Goal: Transaction & Acquisition: Purchase product/service

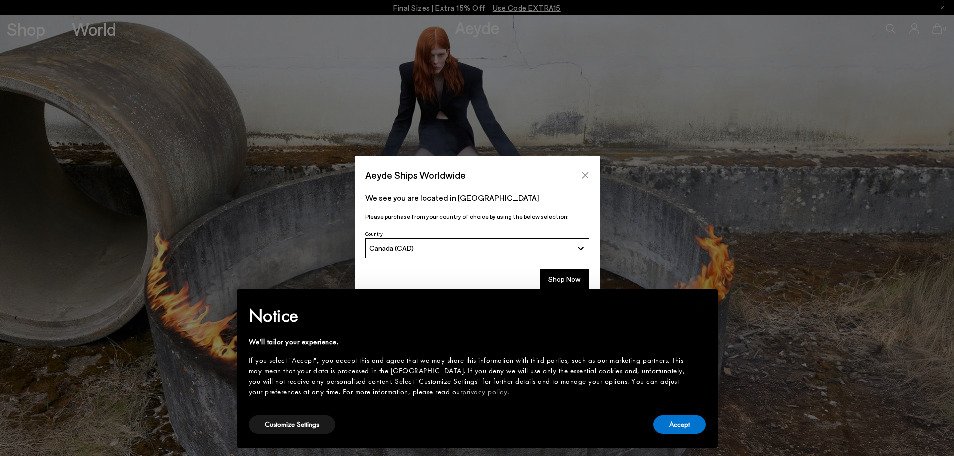
click at [582, 171] on icon "Close" at bounding box center [585, 175] width 8 height 8
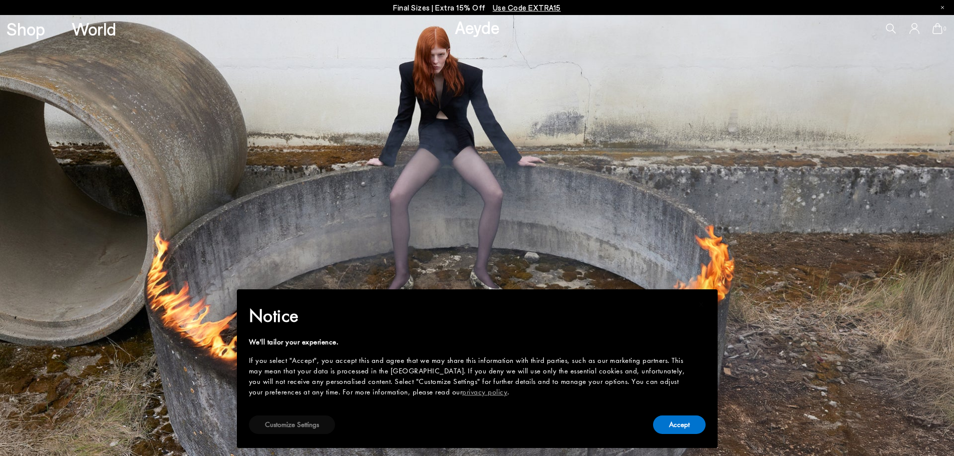
drag, startPoint x: 298, startPoint y: 428, endPoint x: 302, endPoint y: 420, distance: 8.7
click at [298, 428] on button "Customize Settings" at bounding box center [292, 425] width 86 height 19
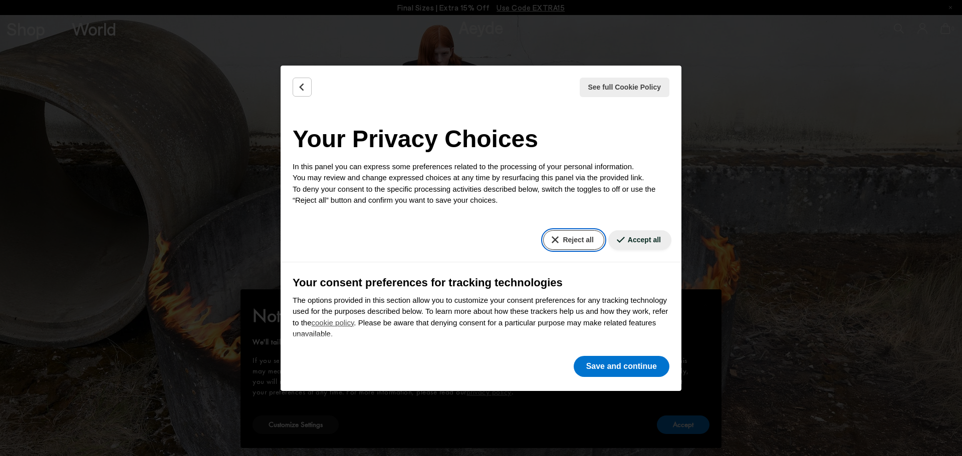
click at [576, 238] on button "Reject all" at bounding box center [573, 240] width 61 height 20
click at [610, 364] on button "Save and continue" at bounding box center [621, 366] width 96 height 21
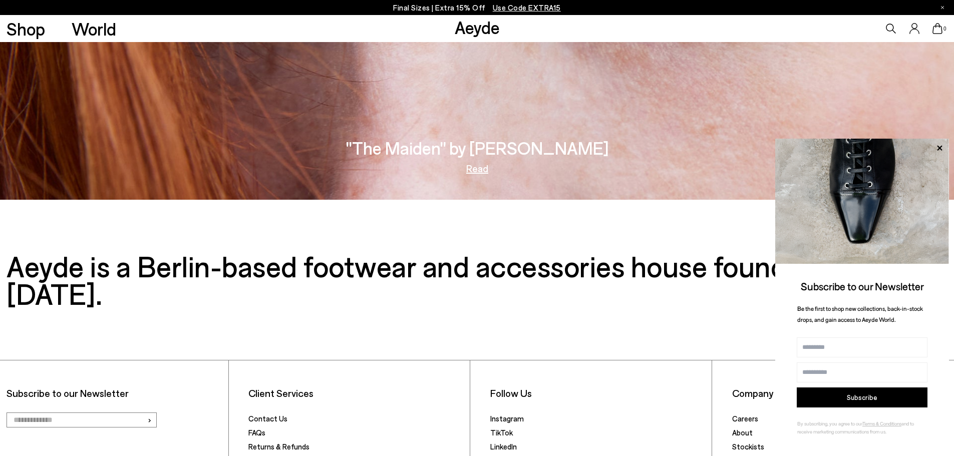
scroll to position [1778, 0]
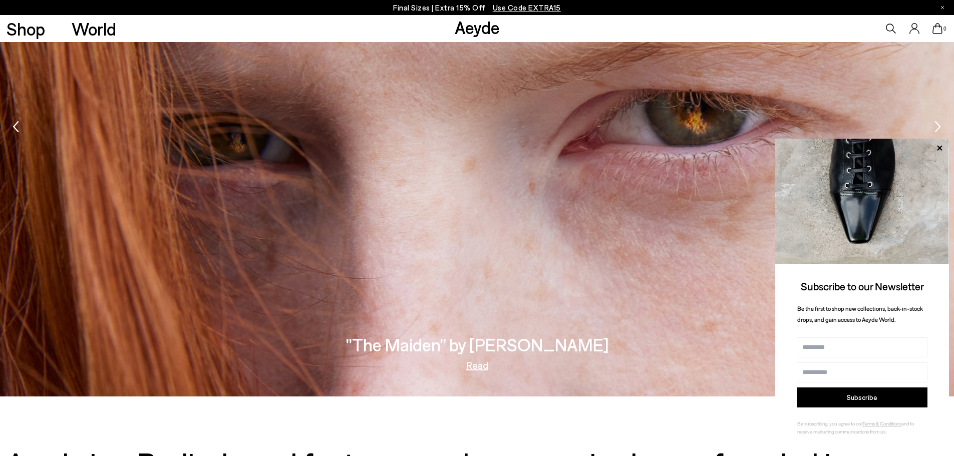
click at [853, 204] on img at bounding box center [862, 201] width 174 height 125
click at [938, 146] on icon at bounding box center [939, 147] width 5 height 5
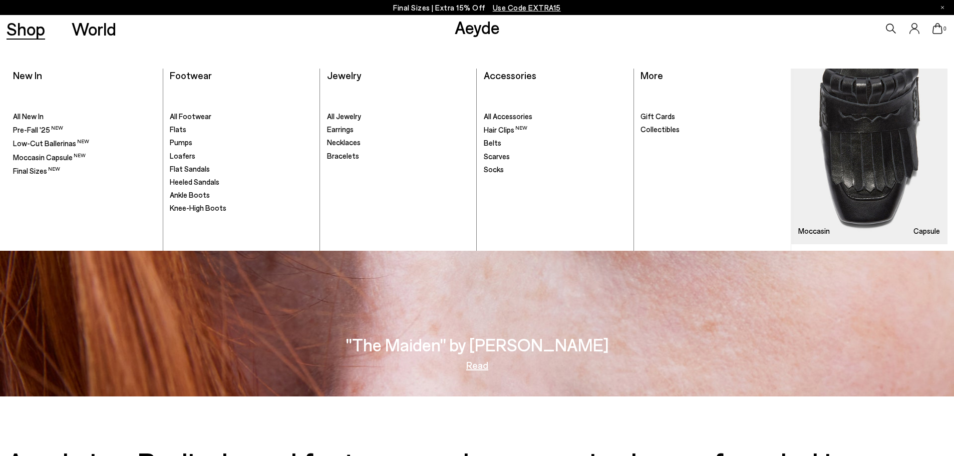
click at [24, 31] on link "Shop" at bounding box center [26, 29] width 39 height 18
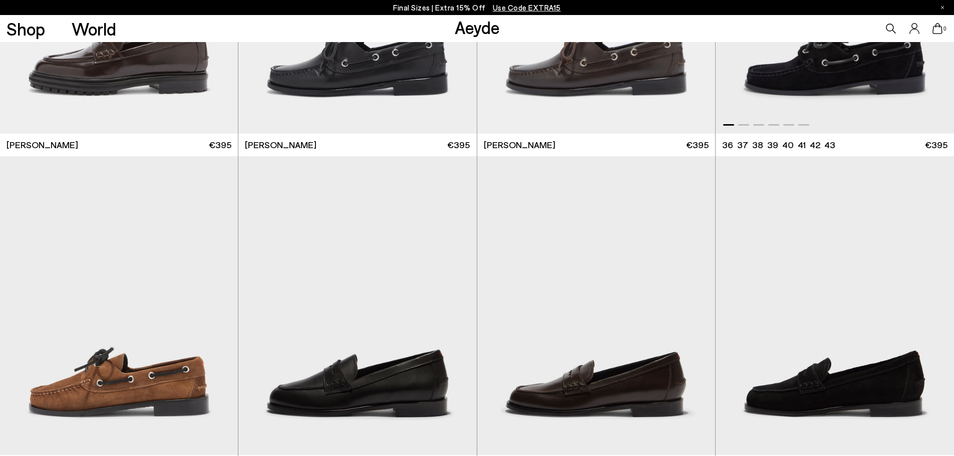
scroll to position [1352, 0]
